Goal: Task Accomplishment & Management: Manage account settings

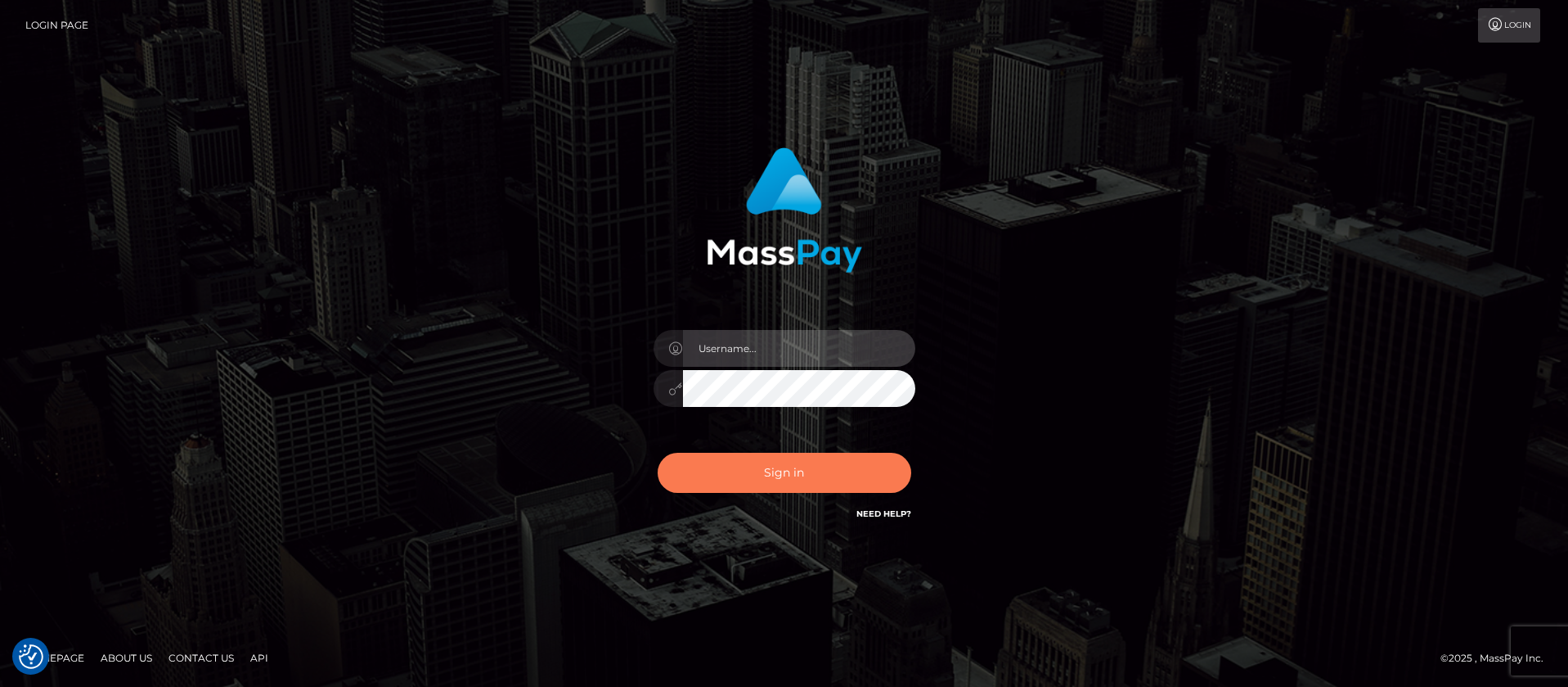
type input "balsaberisic"
click at [766, 470] on button "Sign in" at bounding box center [784, 472] width 253 height 40
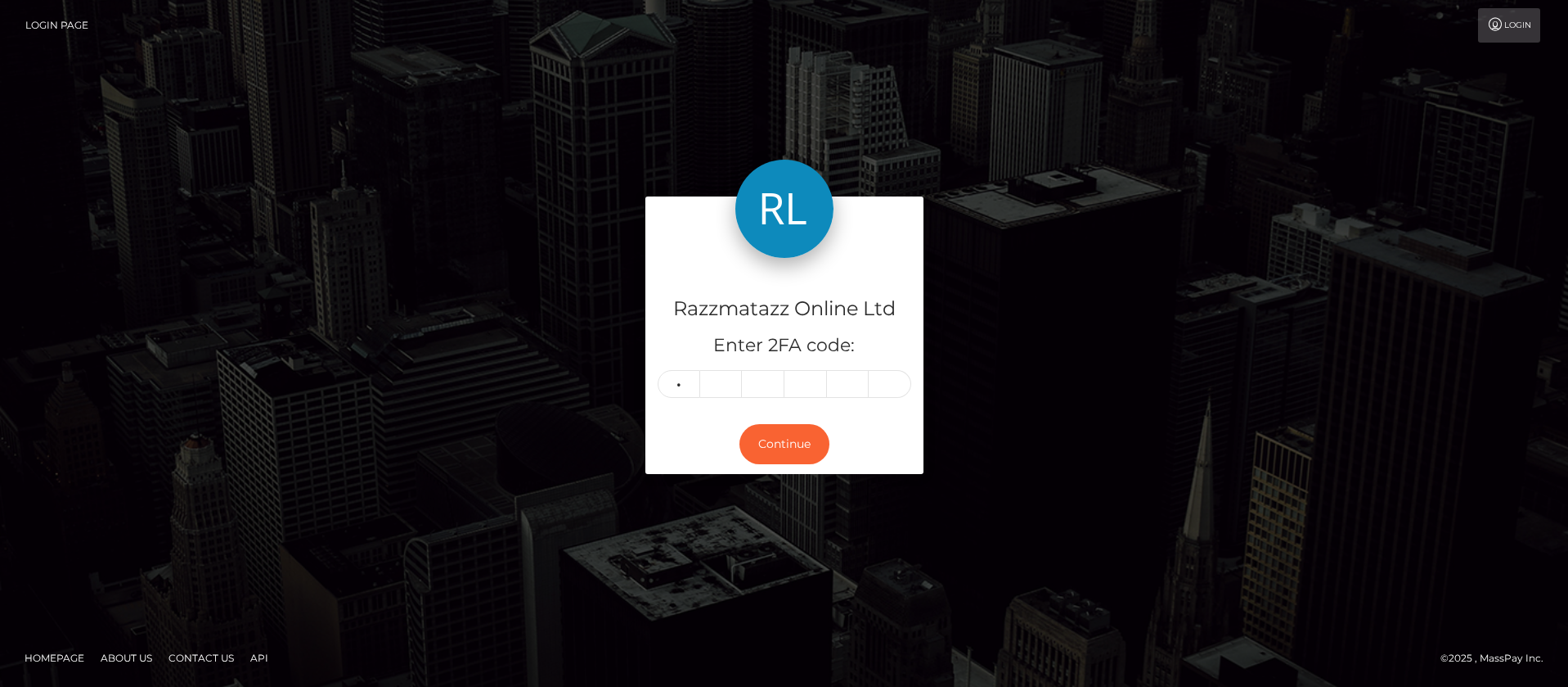
type input "0"
type input "1"
type input "2"
type input "6"
type input "4"
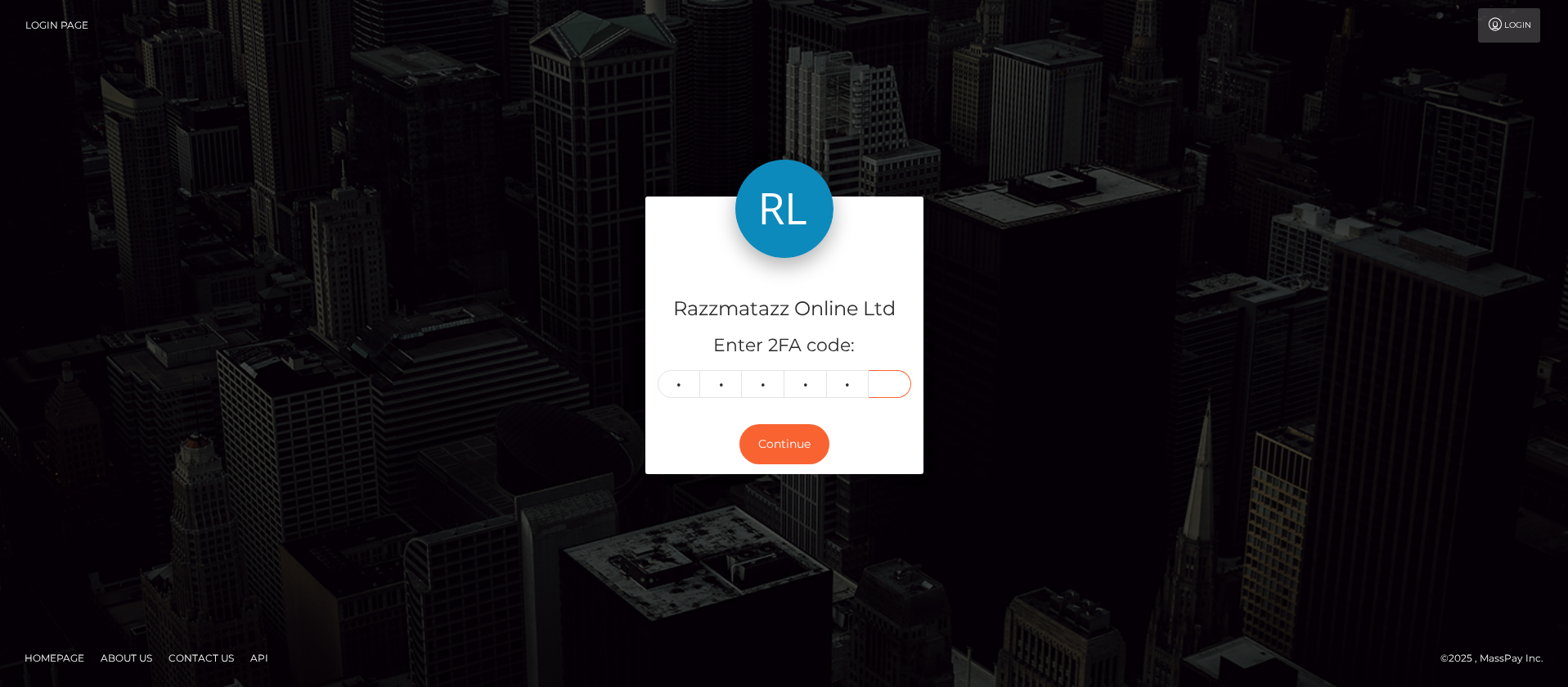
type input "5"
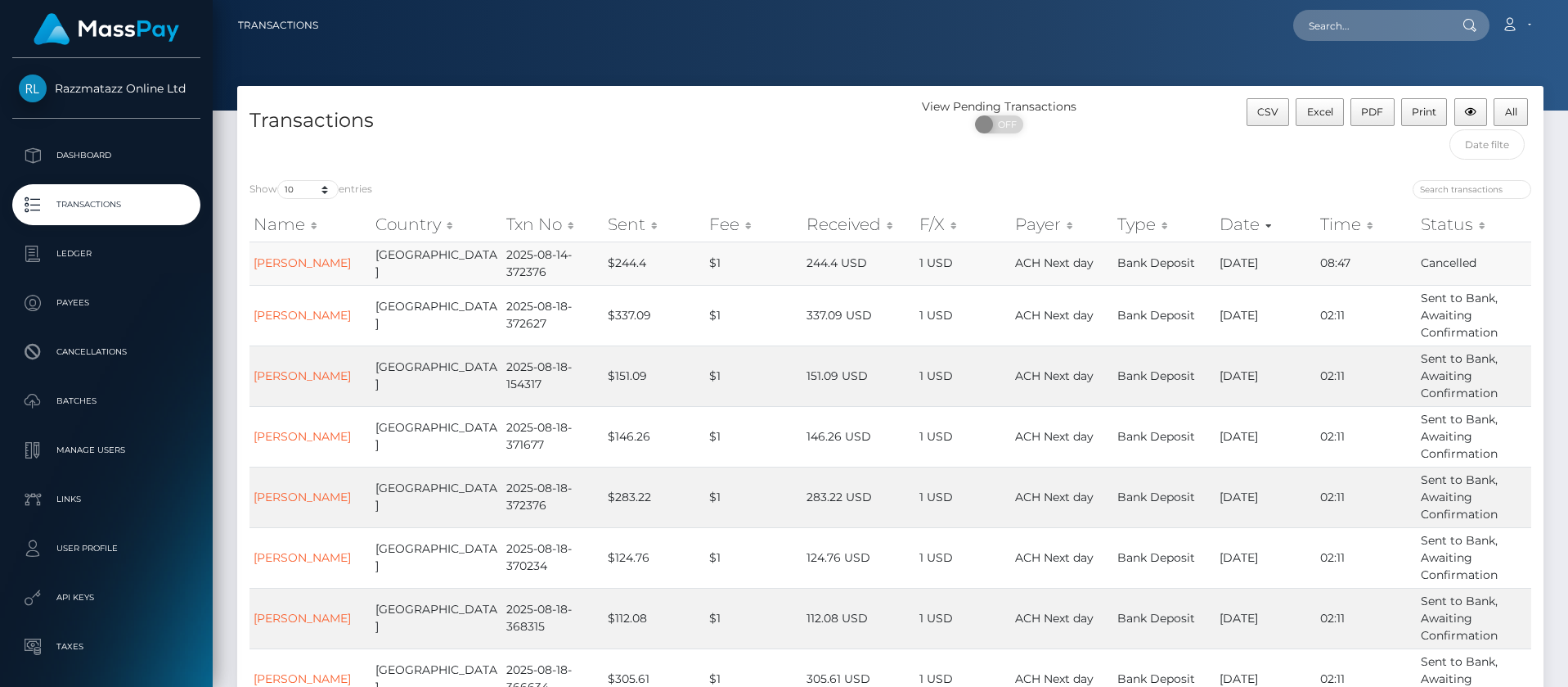
drag, startPoint x: 347, startPoint y: 263, endPoint x: 254, endPoint y: 273, distance: 93.5
click at [254, 273] on td "Shelby Wright" at bounding box center [310, 263] width 122 height 43
copy link "Shelby Wright"
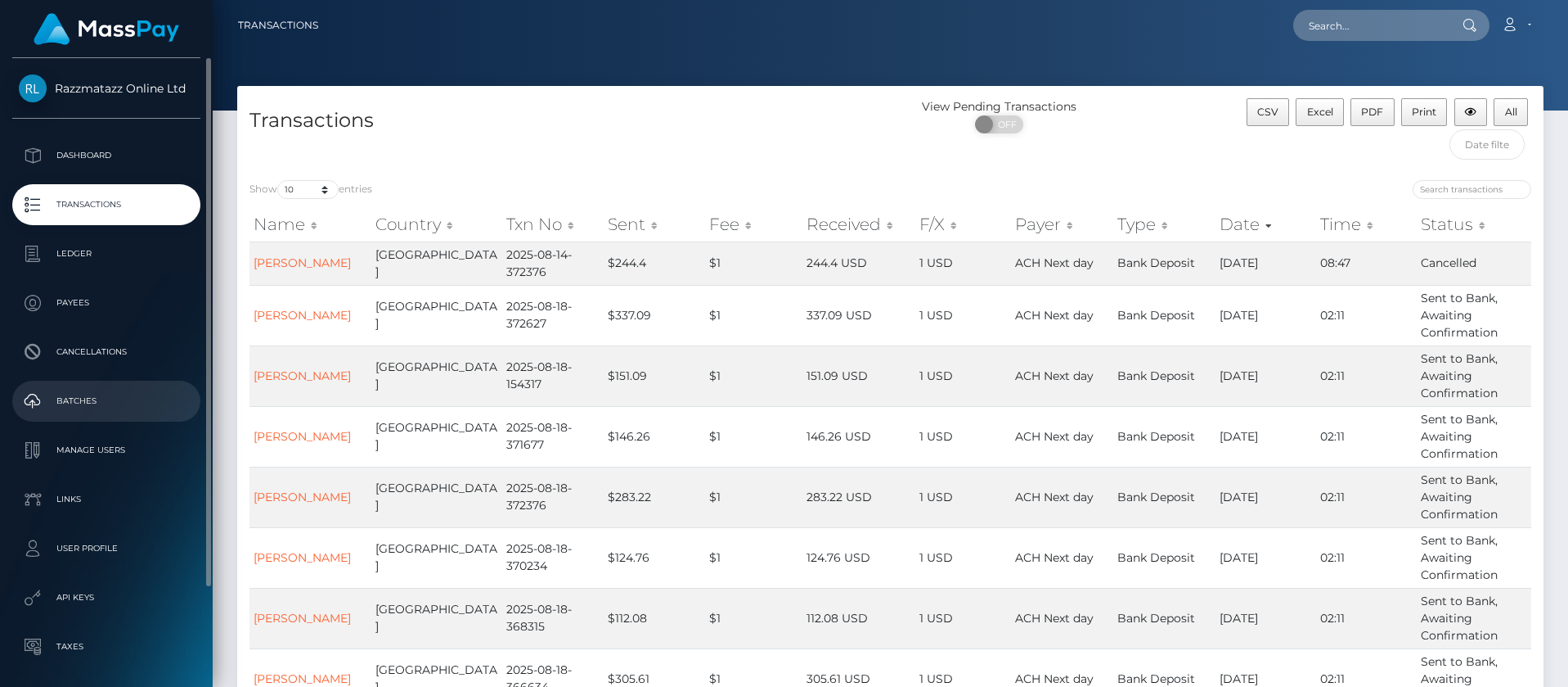
click at [120, 410] on p "Batches" at bounding box center [106, 401] width 175 height 24
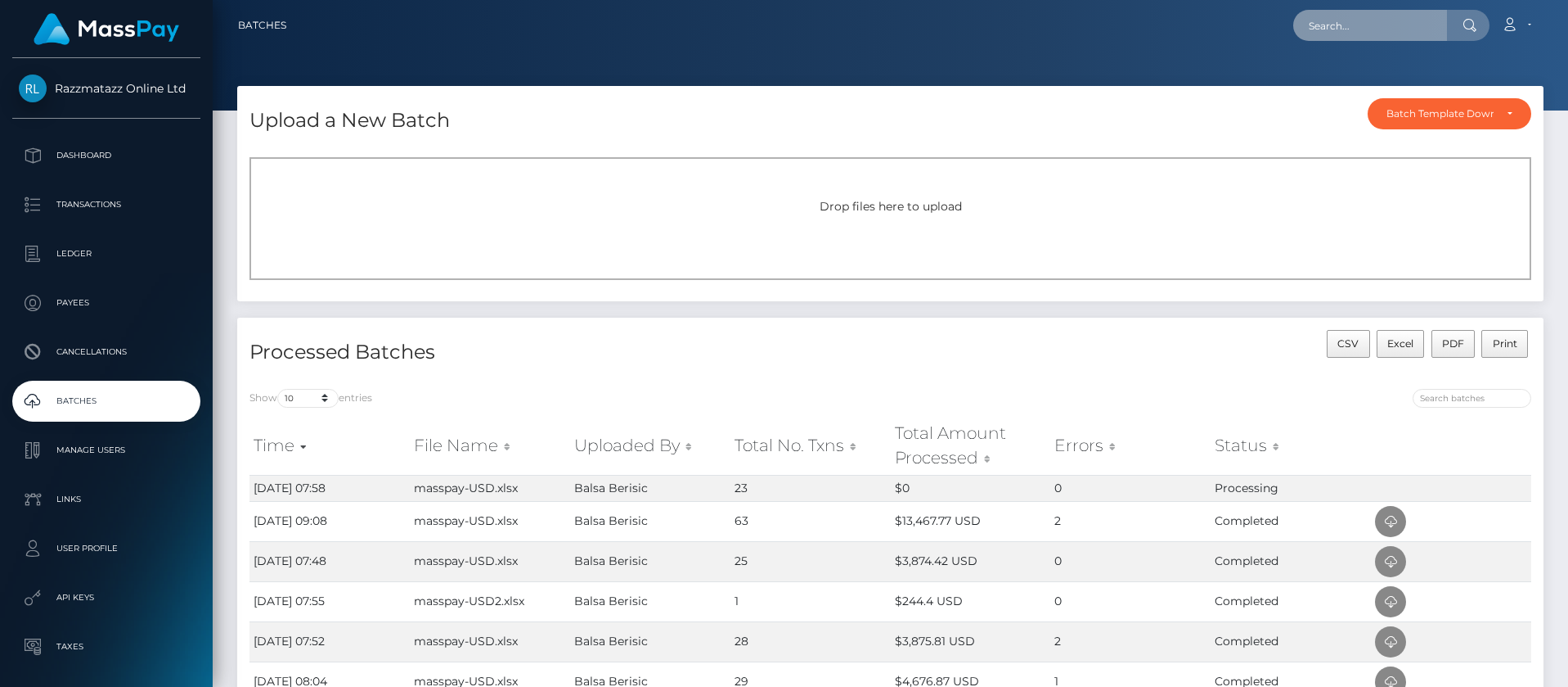
click at [1379, 30] on input "text" at bounding box center [1371, 25] width 154 height 31
paste input "[PERSON_NAME]"
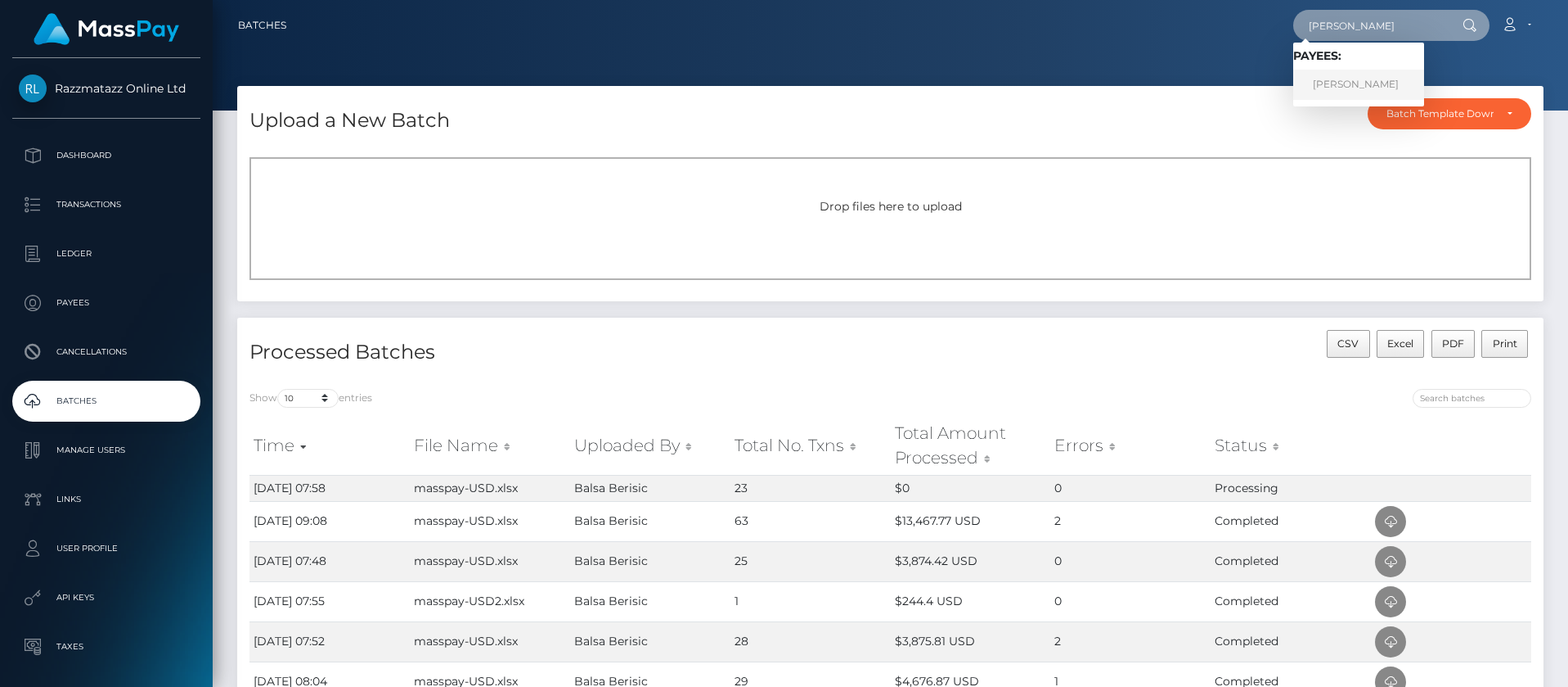
type input "Angela Ward"
click at [1370, 82] on link "Angela Ward" at bounding box center [1359, 84] width 131 height 30
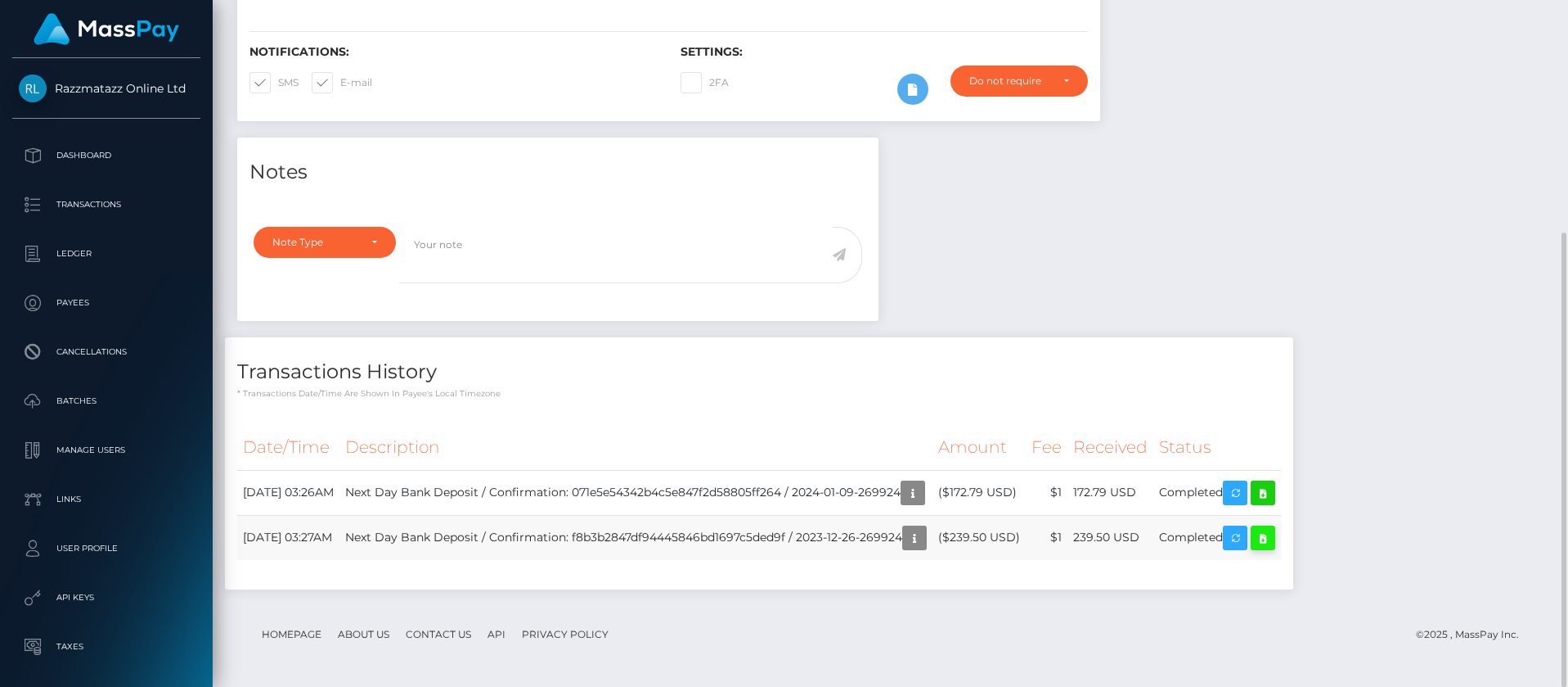
scroll to position [196, 419]
click at [1273, 542] on icon at bounding box center [1263, 538] width 20 height 21
click at [1273, 493] on icon at bounding box center [1263, 493] width 20 height 21
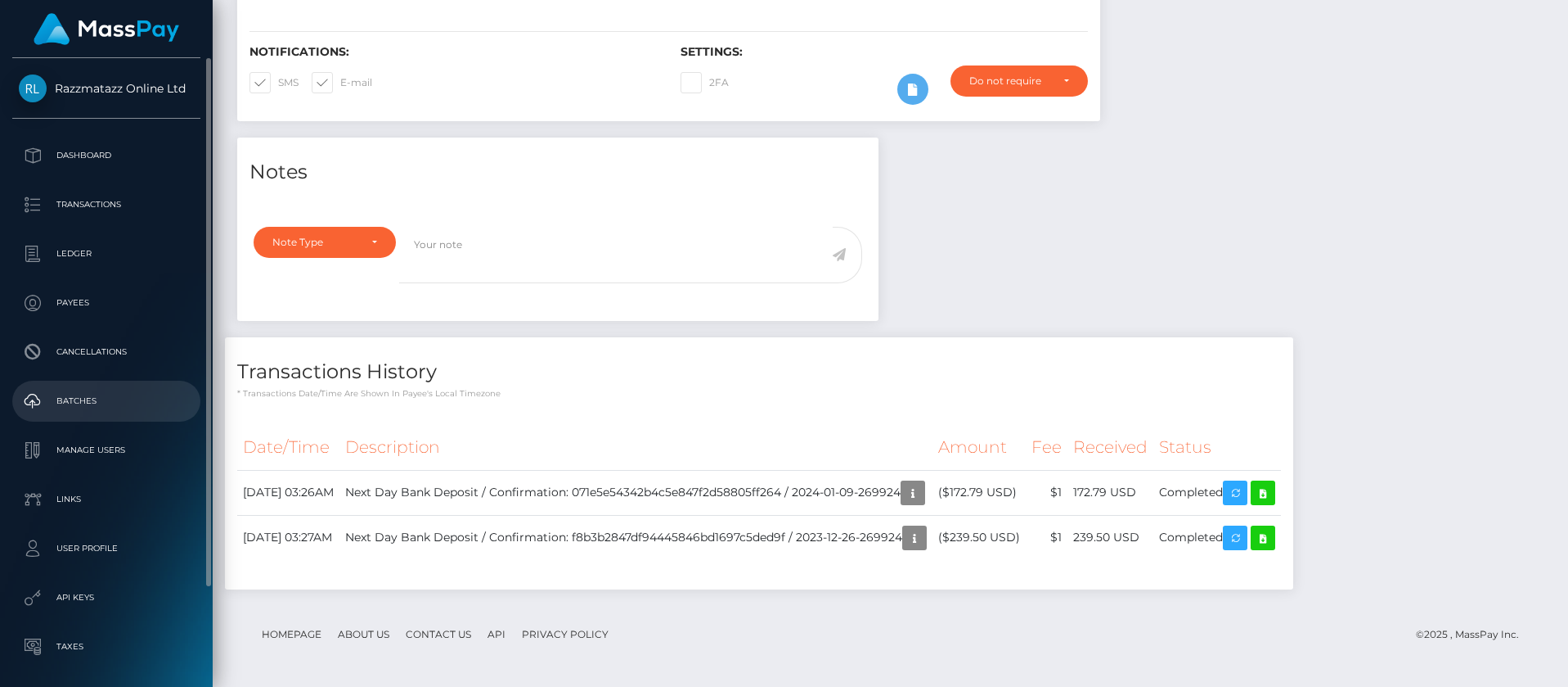
click at [99, 398] on p "Batches" at bounding box center [106, 401] width 175 height 24
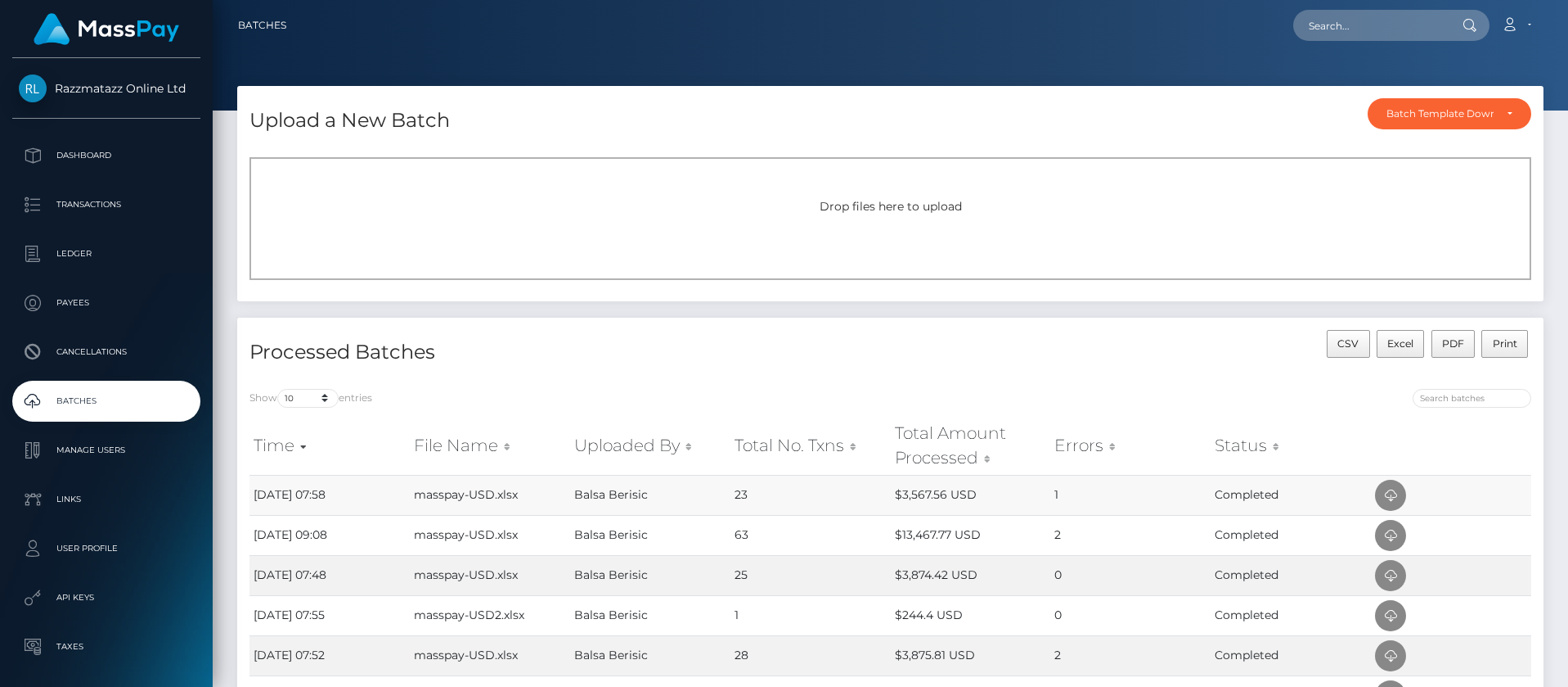
click at [611, 492] on td "Balsa Berisic" at bounding box center [650, 495] width 160 height 40
click at [1394, 491] on icon at bounding box center [1391, 496] width 20 height 21
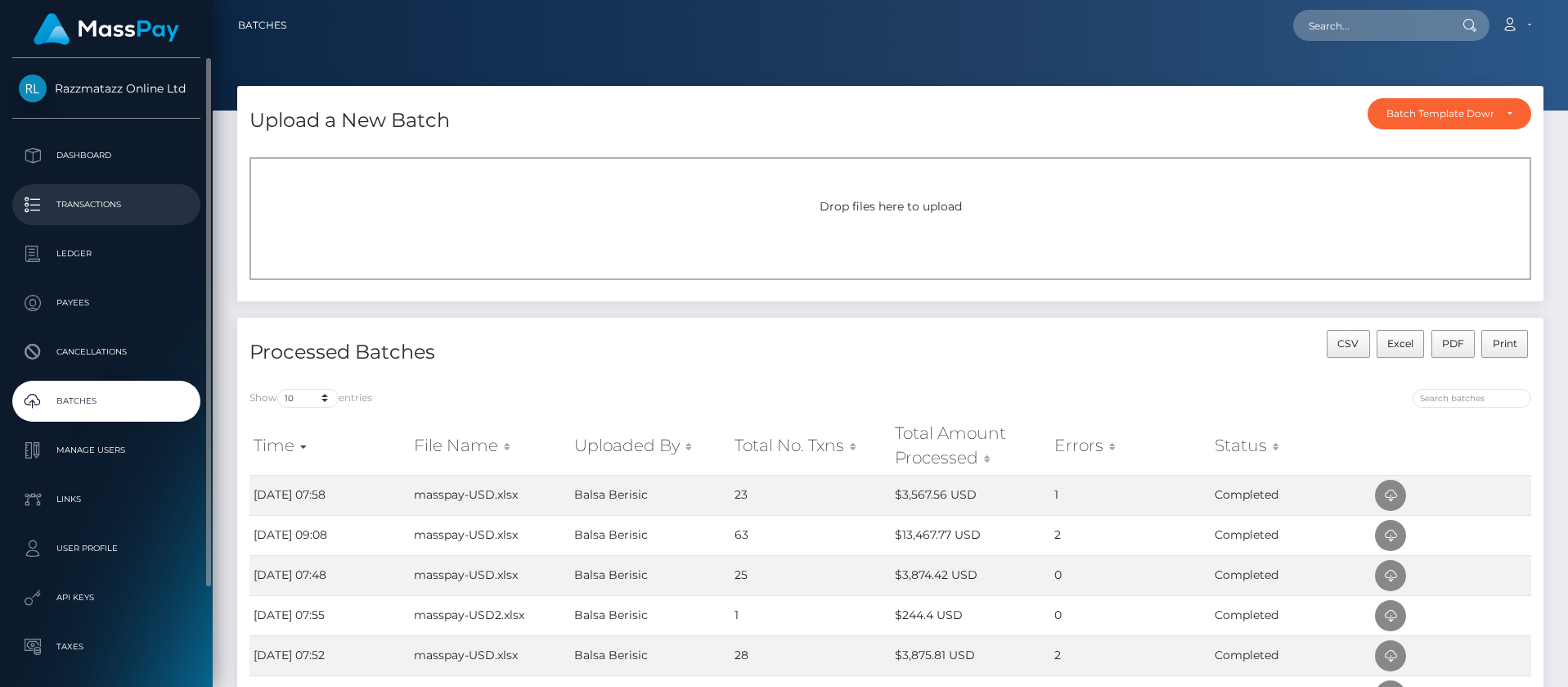
click at [112, 207] on p "Transactions" at bounding box center [106, 204] width 175 height 24
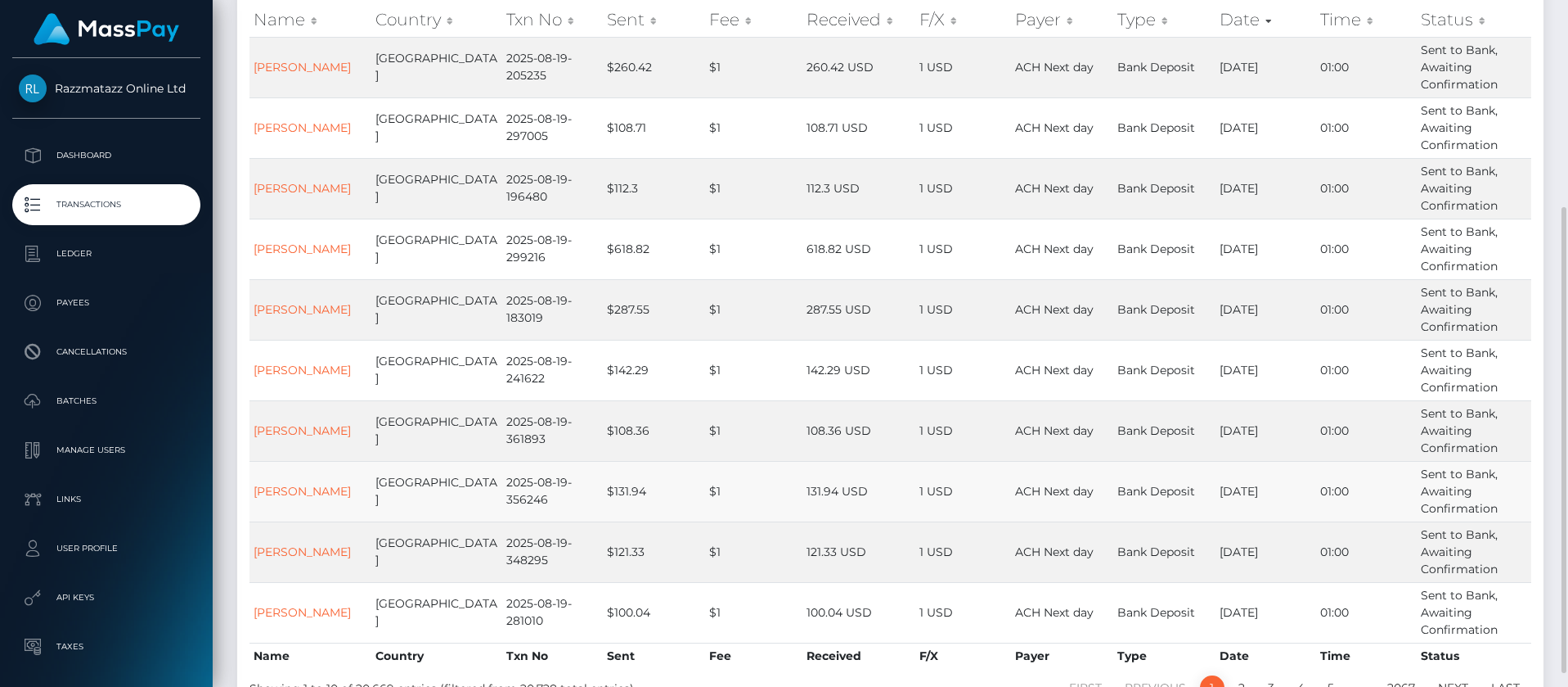
scroll to position [246, 0]
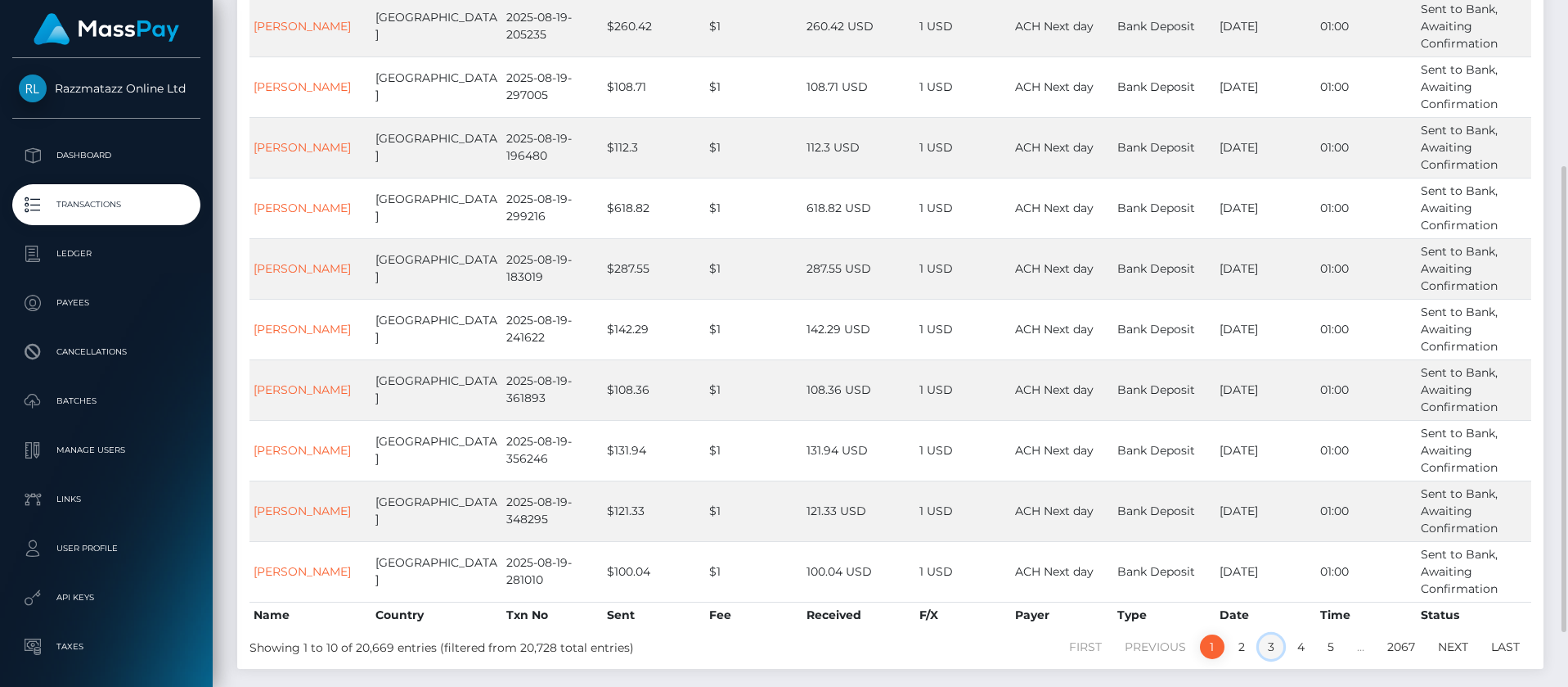
click at [1276, 651] on link "3" at bounding box center [1271, 646] width 24 height 24
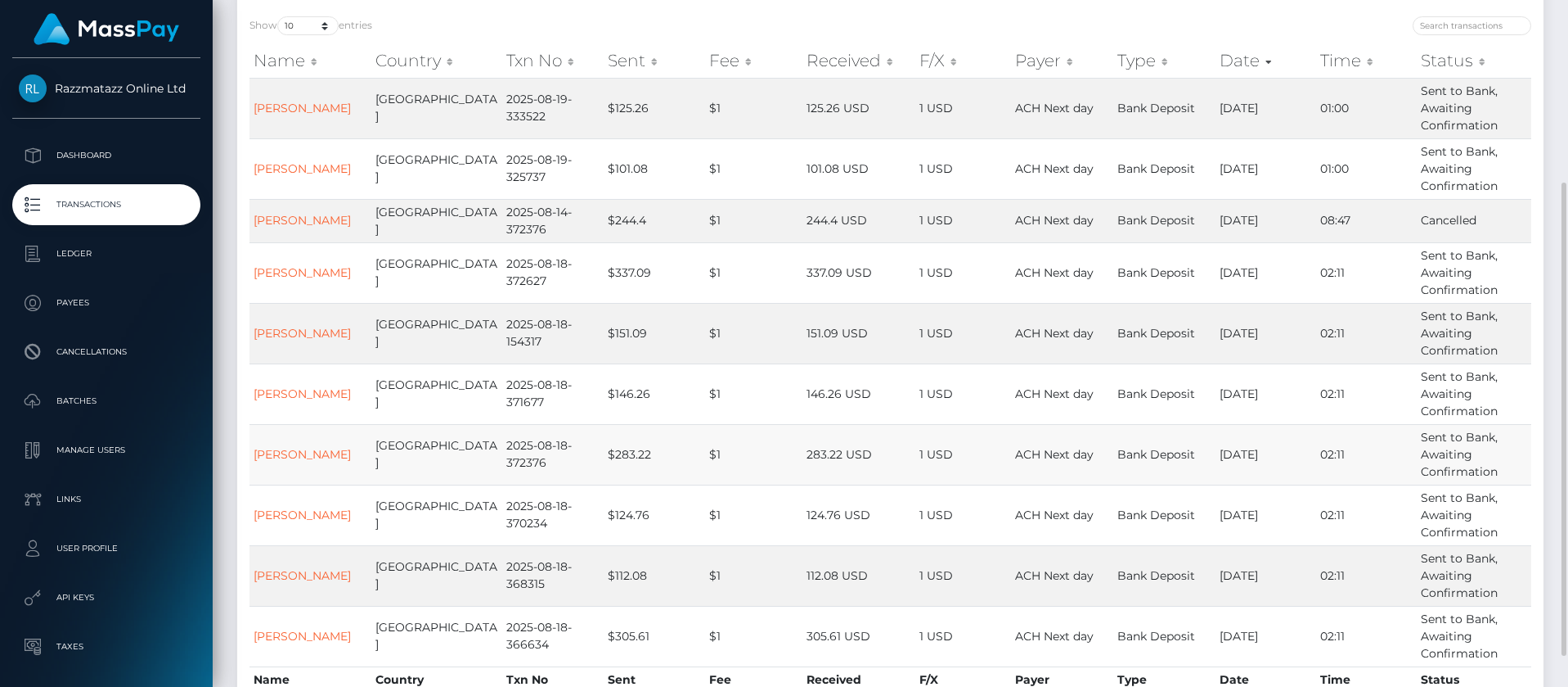
scroll to position [286, 0]
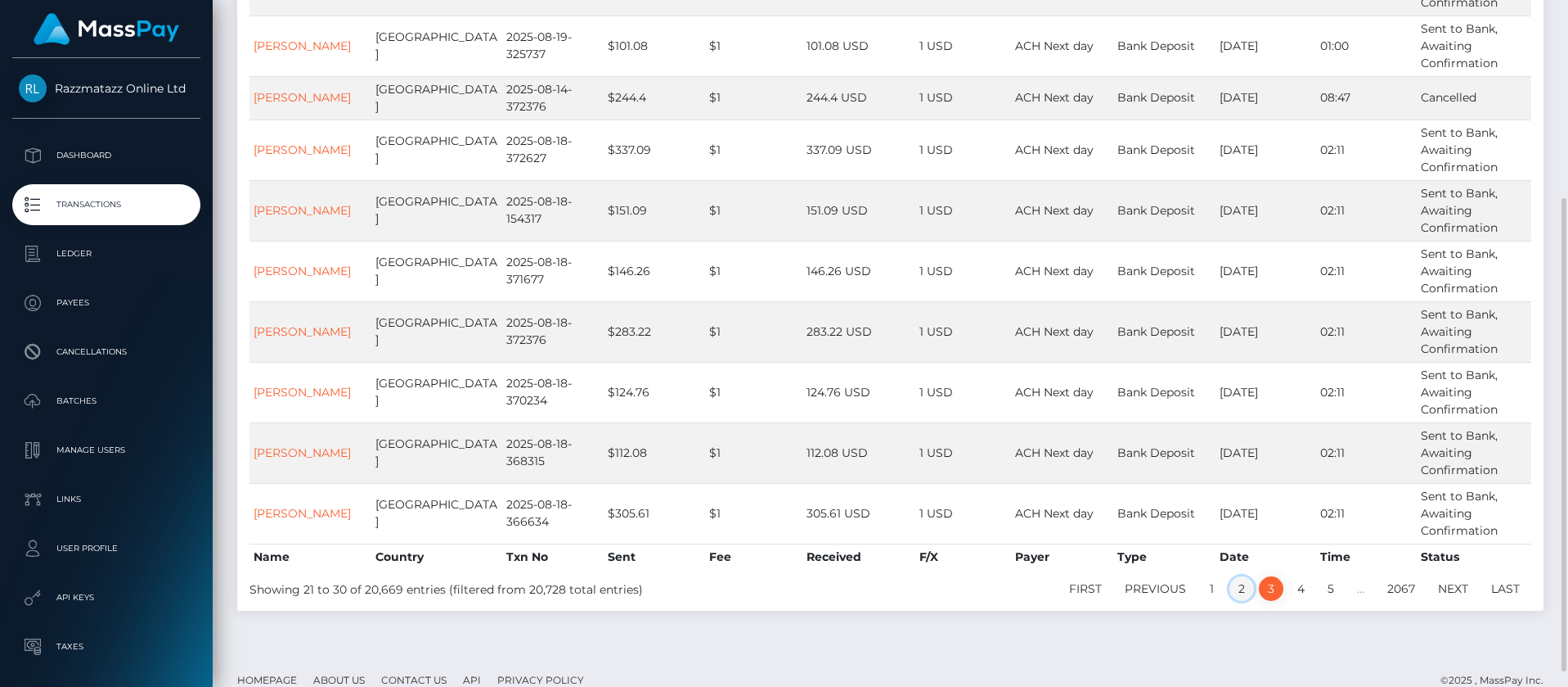
click at [1241, 583] on link "2" at bounding box center [1242, 588] width 24 height 24
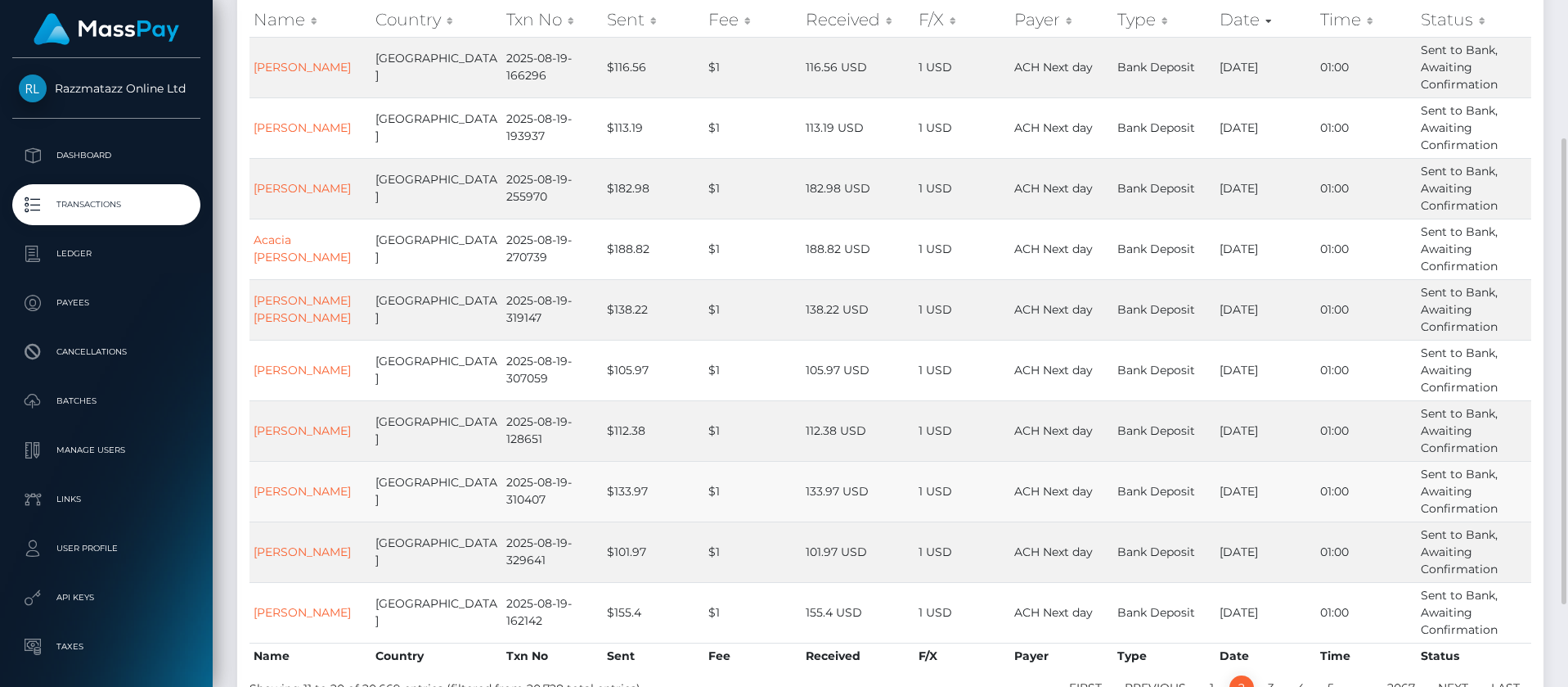
scroll to position [246, 0]
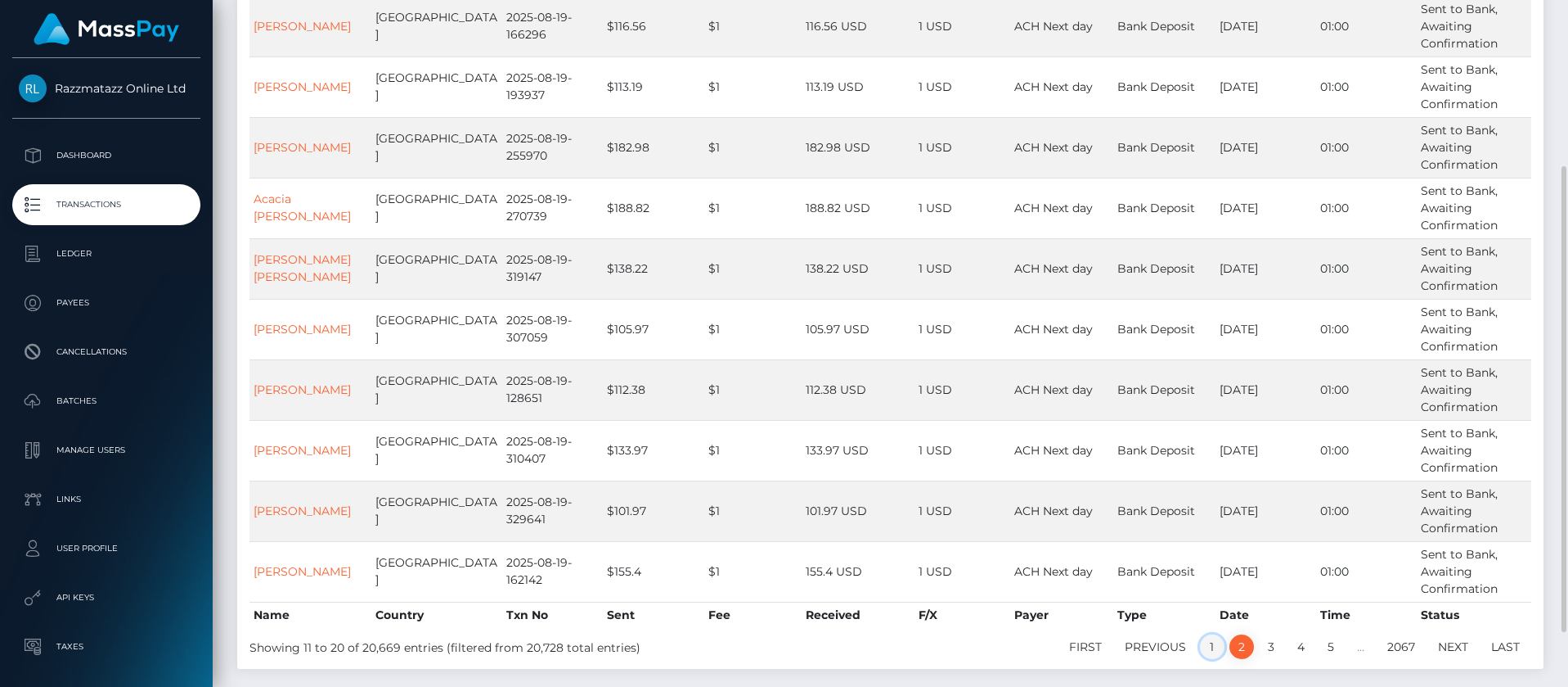
click at [1213, 644] on link "1" at bounding box center [1213, 646] width 24 height 24
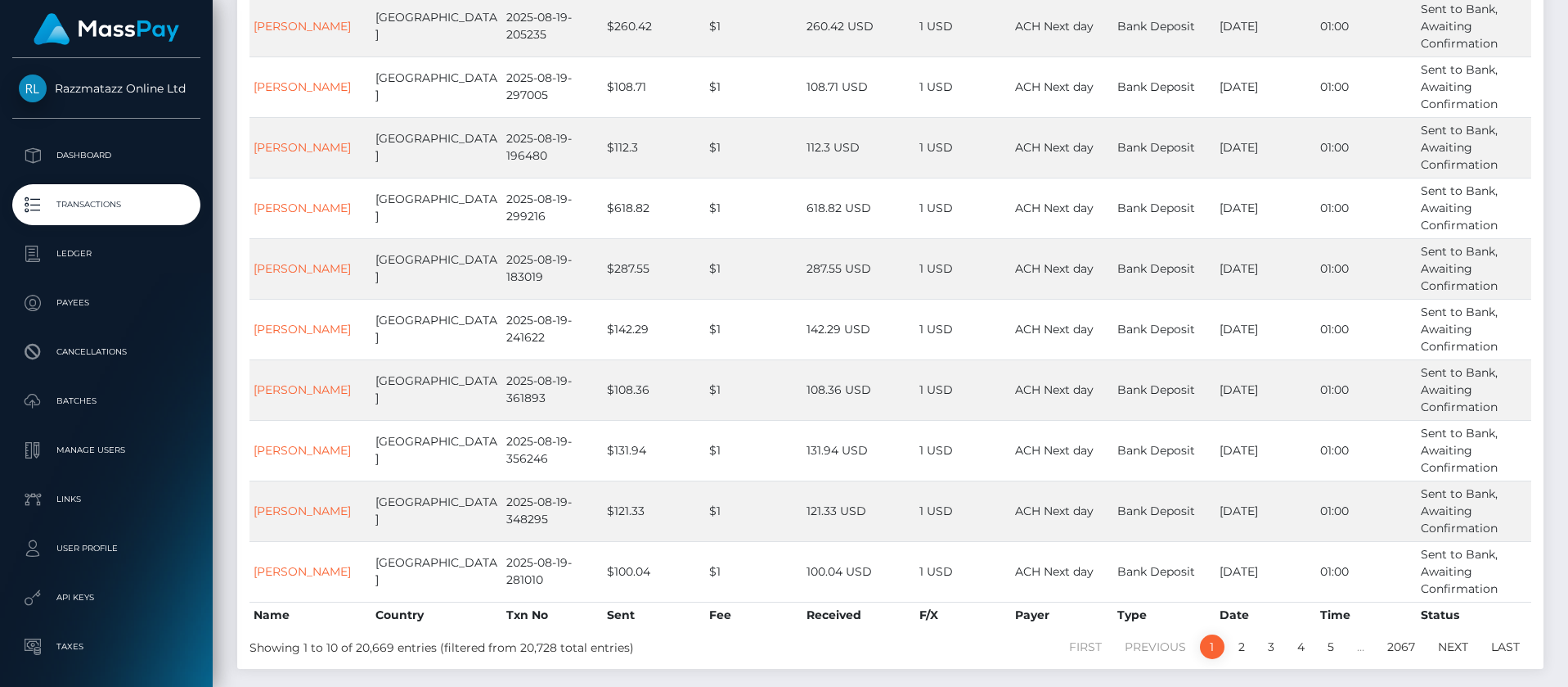
scroll to position [204, 0]
